Goal: Information Seeking & Learning: Find specific fact

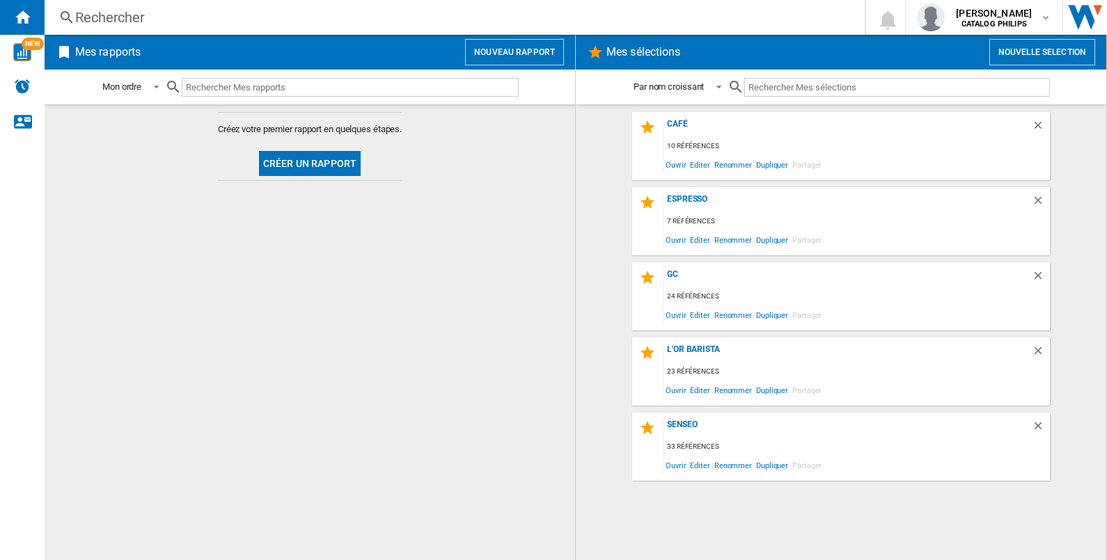
click at [168, 15] on div "Rechercher" at bounding box center [451, 17] width 753 height 19
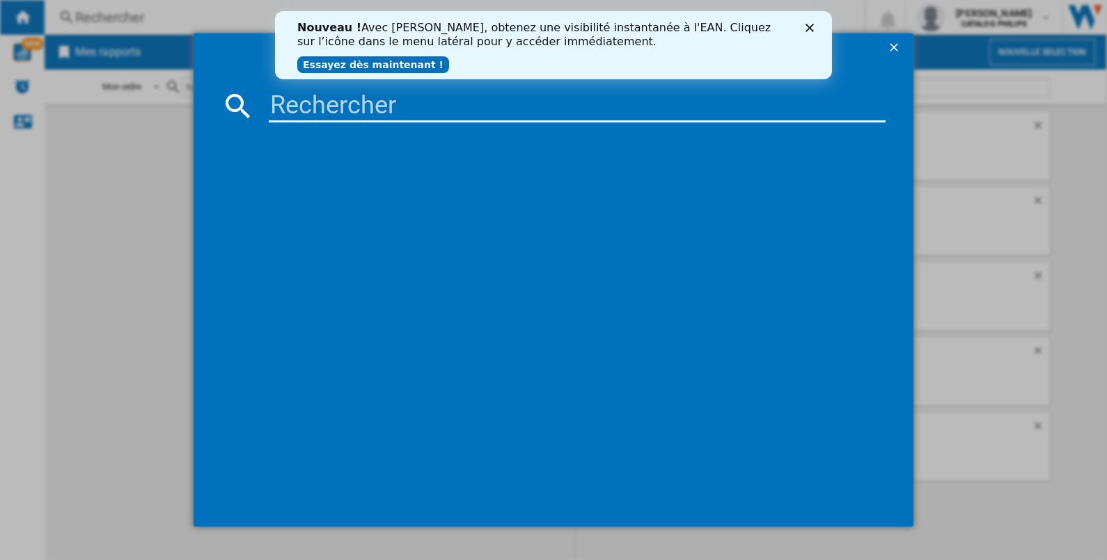
click at [281, 108] on input at bounding box center [577, 105] width 617 height 33
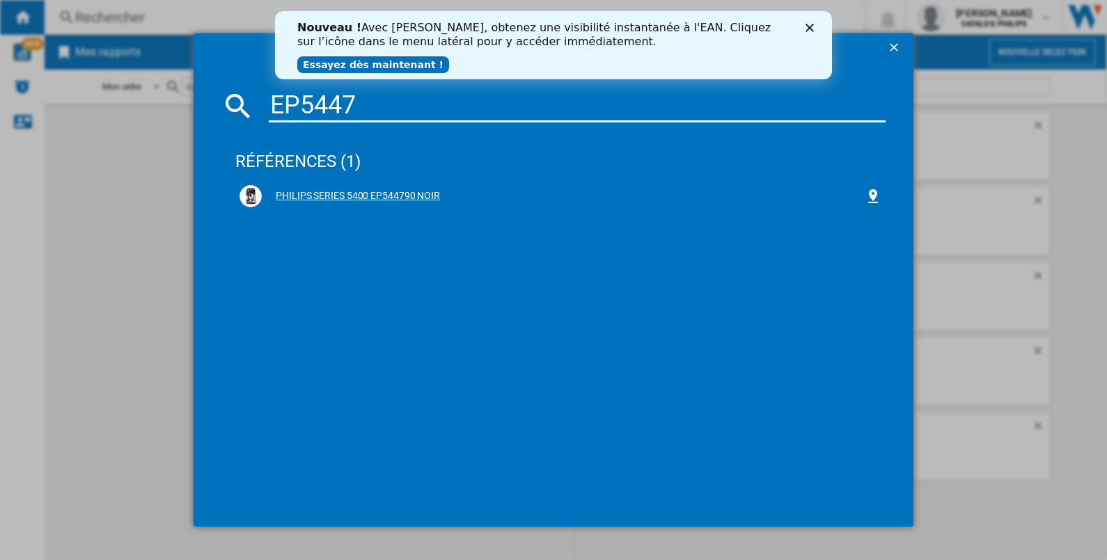
type input "EP5447"
click at [385, 187] on div "PHILIPS SERIES 5400 EP544790 NOIR" at bounding box center [560, 196] width 642 height 22
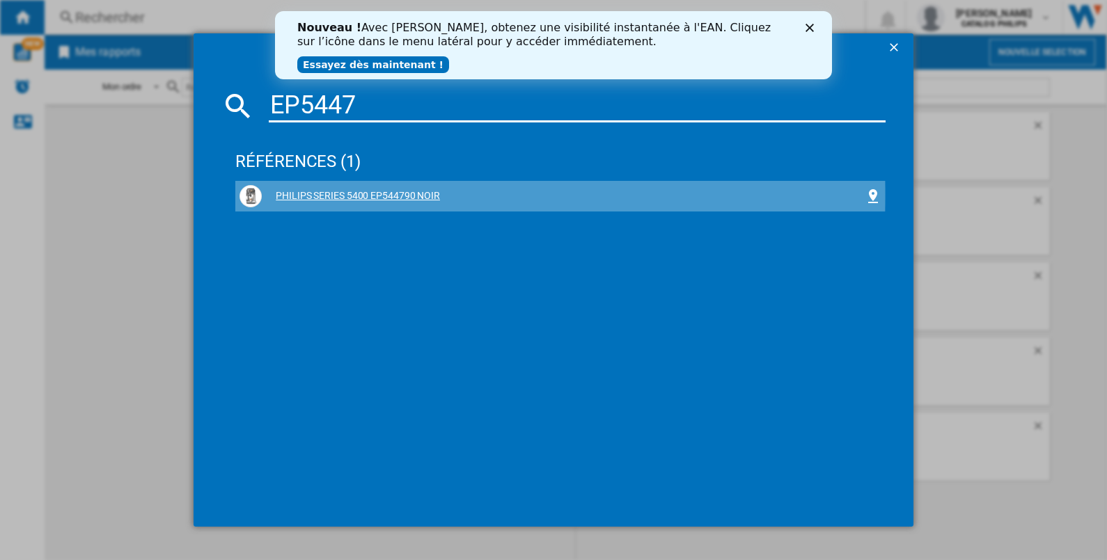
click at [379, 195] on div "PHILIPS SERIES 5400 EP544790 NOIR" at bounding box center [563, 196] width 603 height 14
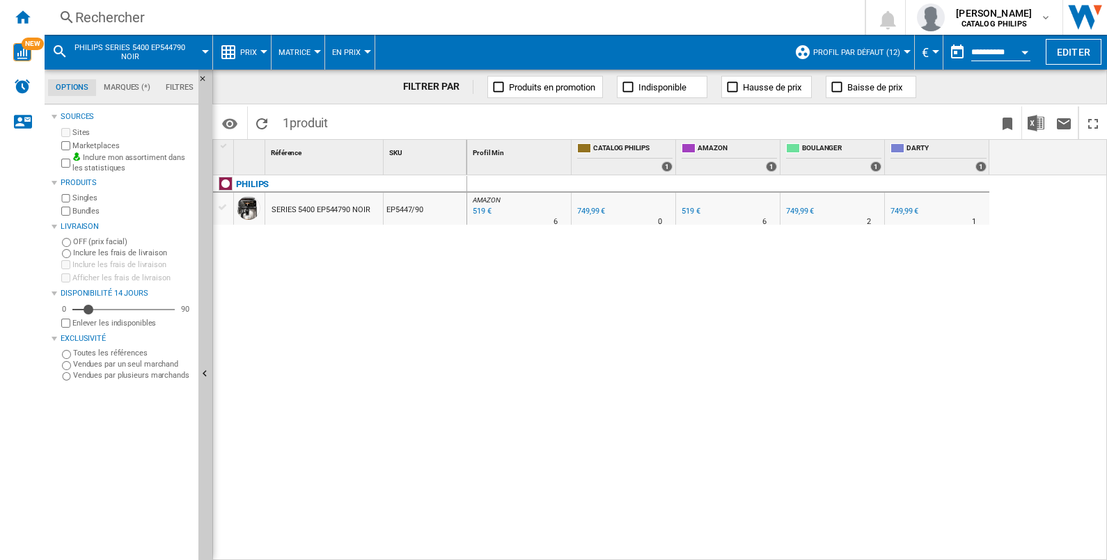
click at [476, 210] on div "519 €" at bounding box center [481, 212] width 21 height 14
